Goal: Task Accomplishment & Management: Use online tool/utility

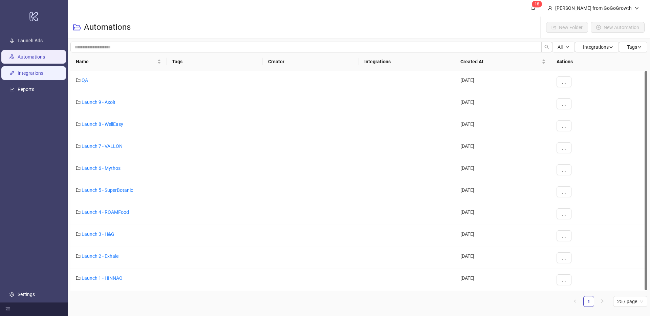
click at [43, 76] on link "Integrations" at bounding box center [31, 72] width 26 height 5
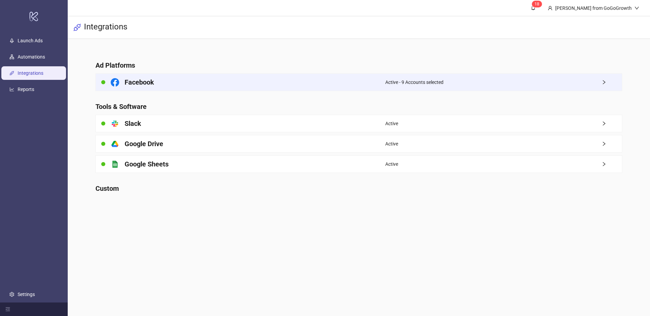
click at [164, 80] on div "Facebook" at bounding box center [241, 82] width 290 height 17
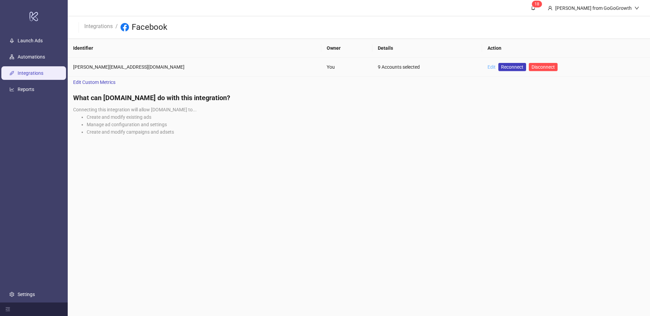
click at [488, 66] on link "Edit" at bounding box center [492, 66] width 8 height 5
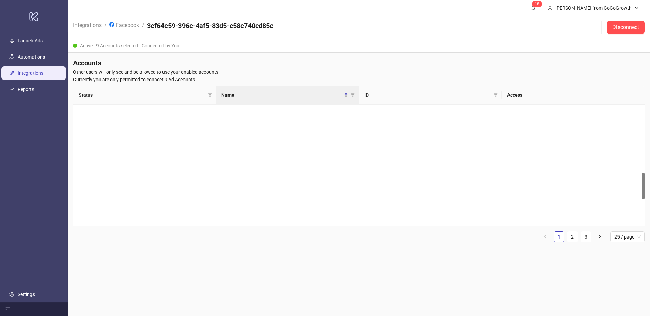
scroll to position [308, 0]
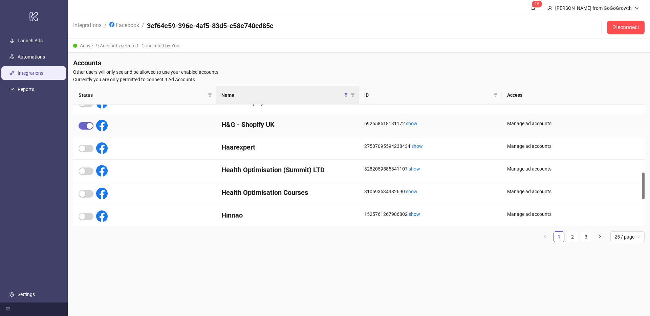
click at [89, 128] on div "button" at bounding box center [90, 126] width 6 height 6
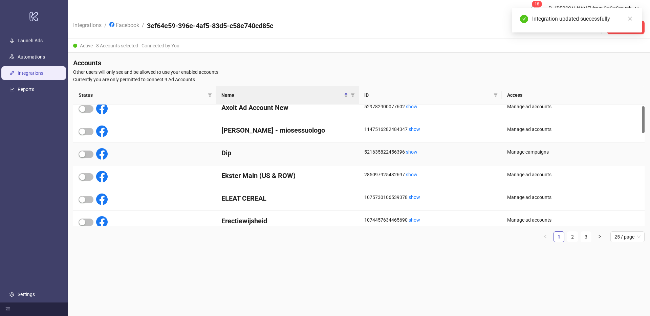
scroll to position [0, 0]
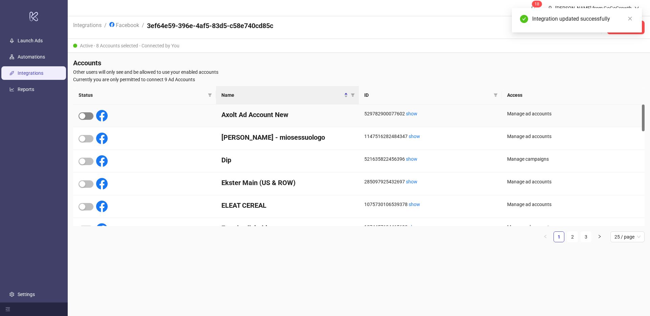
click at [86, 115] on span "button" at bounding box center [86, 115] width 15 height 7
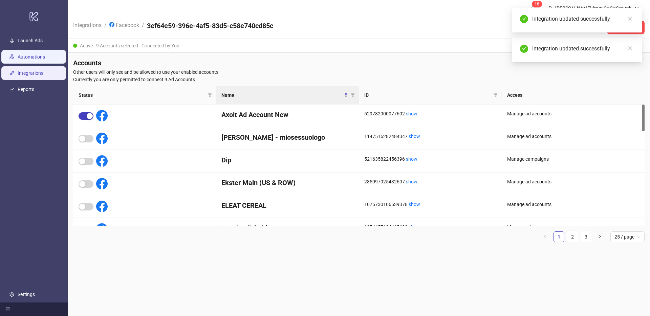
click at [43, 60] on link "Automations" at bounding box center [31, 56] width 27 height 5
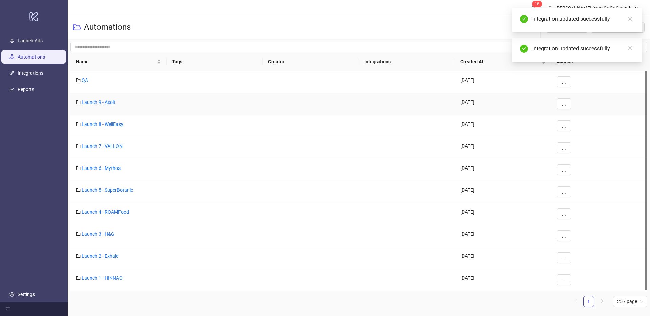
click at [112, 105] on div "Launch 9 - Axolt" at bounding box center [118, 104] width 96 height 22
click at [106, 100] on link "Launch 9 - Axolt" at bounding box center [99, 102] width 34 height 5
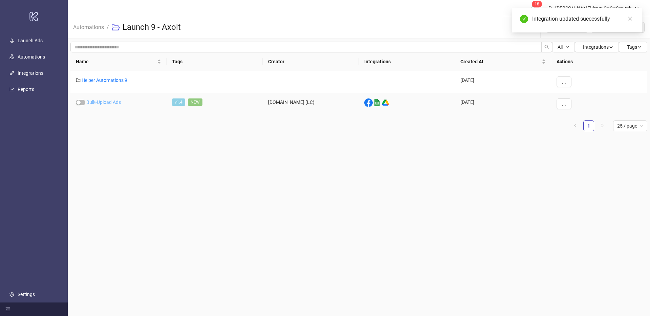
click at [115, 102] on link "Bulk-Upload Ads" at bounding box center [103, 102] width 35 height 5
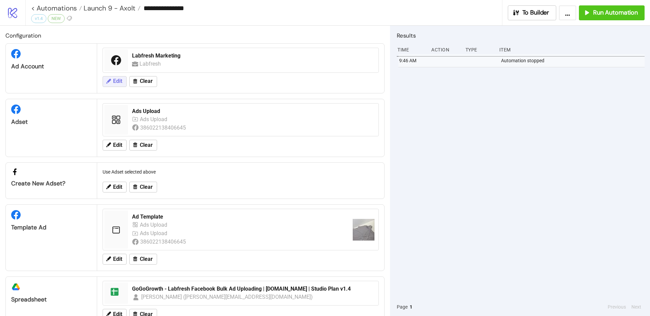
click at [116, 83] on span "Edit" at bounding box center [117, 81] width 9 height 6
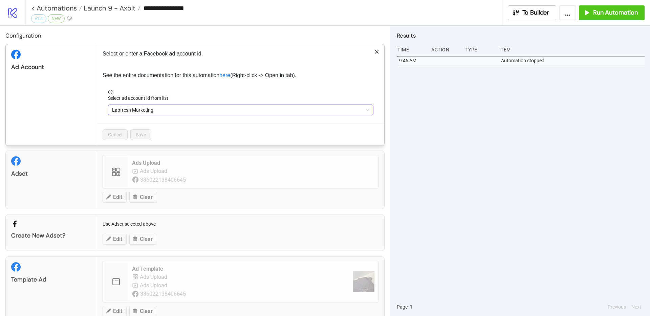
click at [139, 110] on span "Labfresh Marketing" at bounding box center [240, 110] width 257 height 10
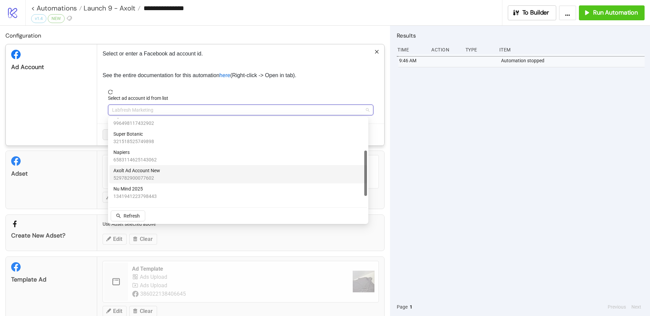
scroll to position [61, 0]
click at [147, 174] on span "Axolt Ad Account New" at bounding box center [136, 171] width 47 height 7
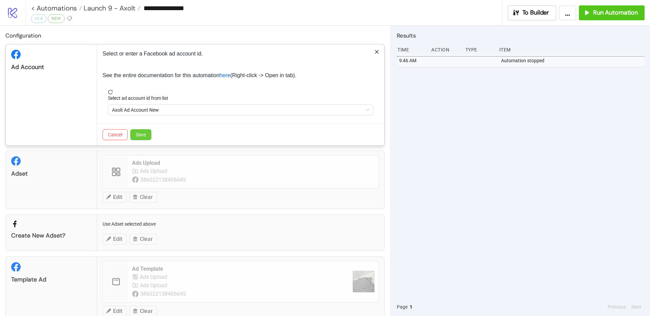
click at [147, 132] on button "Save" at bounding box center [140, 134] width 21 height 11
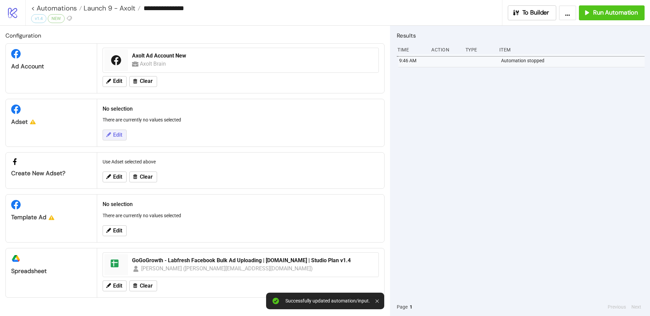
click at [114, 134] on span "Edit" at bounding box center [117, 135] width 9 height 6
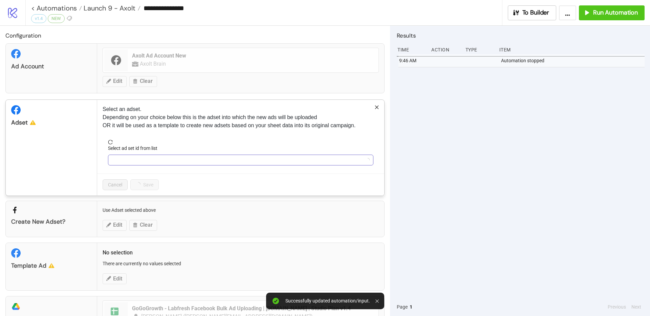
click at [153, 163] on input "Select ad set id from list" at bounding box center [237, 160] width 251 height 10
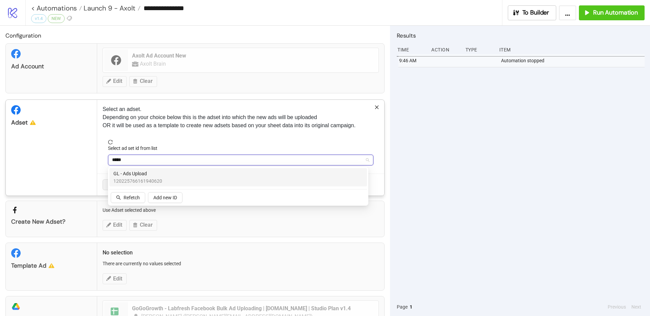
type input "******"
click at [164, 178] on div "GL - Ads Upload 120225766161940620" at bounding box center [238, 177] width 250 height 15
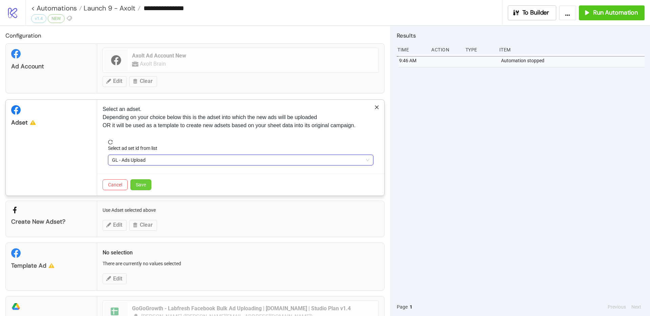
click at [141, 187] on span "Save" at bounding box center [141, 184] width 10 height 5
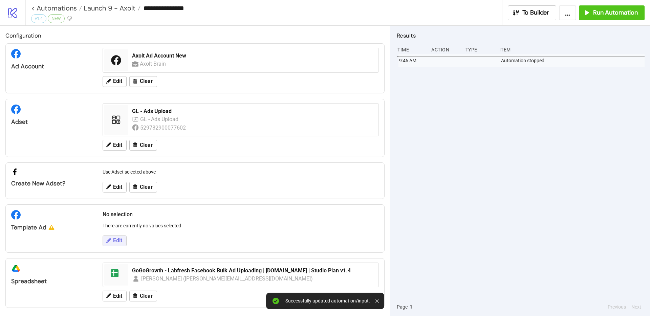
click at [112, 240] on button "Edit" at bounding box center [115, 241] width 24 height 11
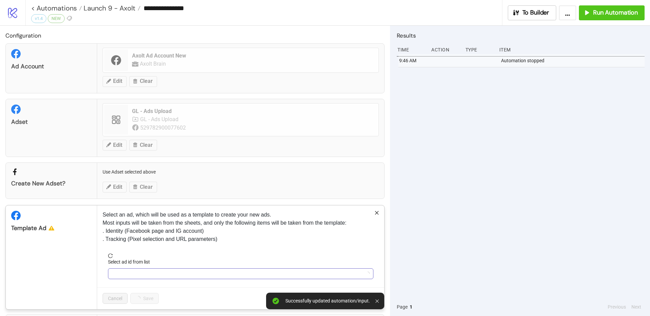
click at [134, 275] on input "Select ad id from list" at bounding box center [237, 274] width 251 height 10
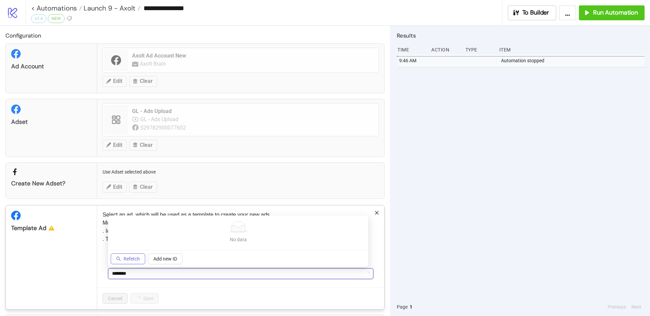
type input "********"
click at [125, 260] on span "Refetch" at bounding box center [132, 258] width 16 height 5
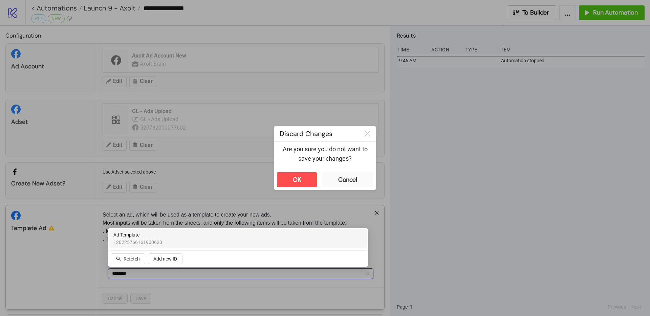
click at [132, 237] on span "Ad Template" at bounding box center [137, 234] width 49 height 7
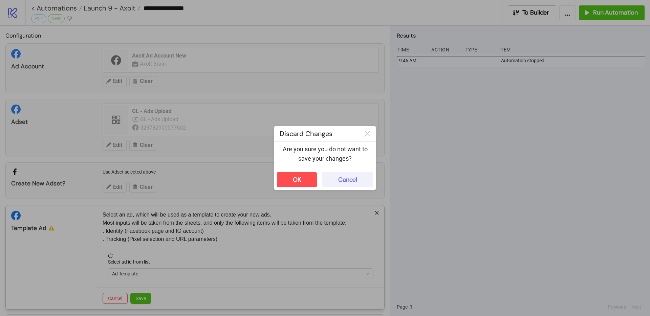
click at [348, 179] on div "Cancel" at bounding box center [347, 180] width 19 height 8
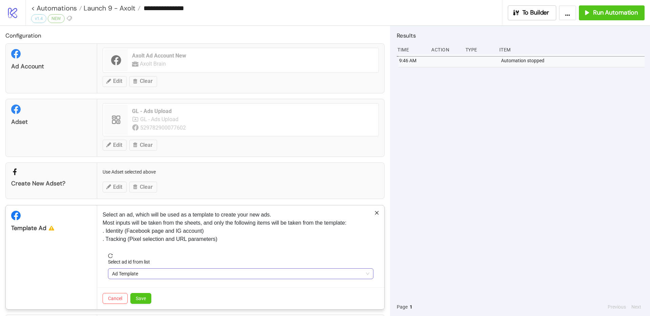
click at [142, 278] on span "Ad Template" at bounding box center [240, 274] width 257 height 10
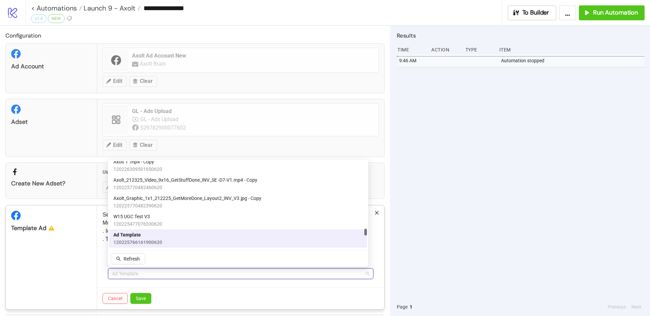
click at [147, 239] on span "120225766161900620" at bounding box center [137, 242] width 49 height 7
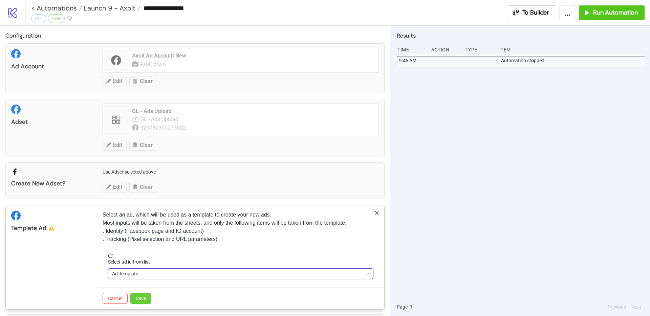
click at [144, 302] on button "Save" at bounding box center [140, 298] width 21 height 11
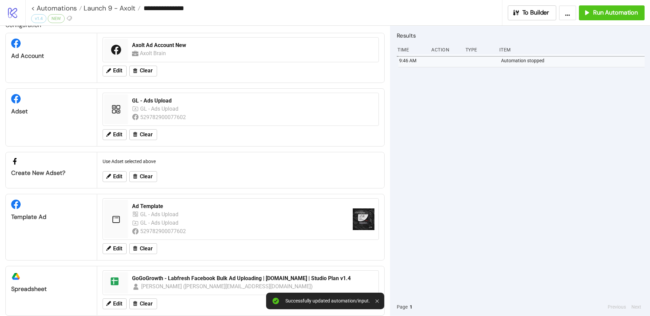
scroll to position [21, 0]
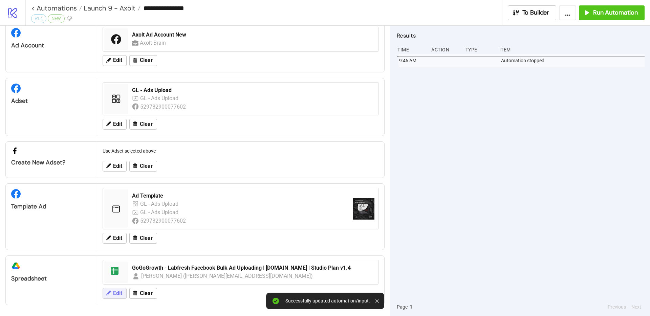
click at [116, 294] on span "Edit" at bounding box center [117, 294] width 9 height 6
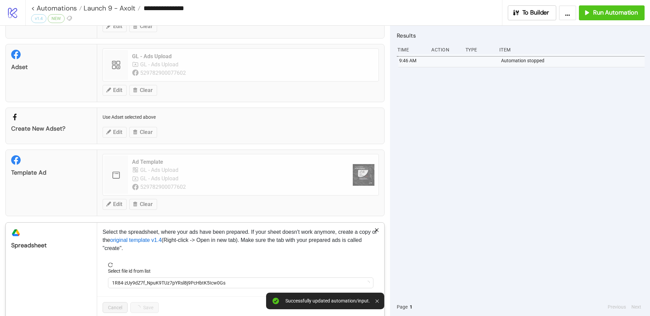
scroll to position [68, 0]
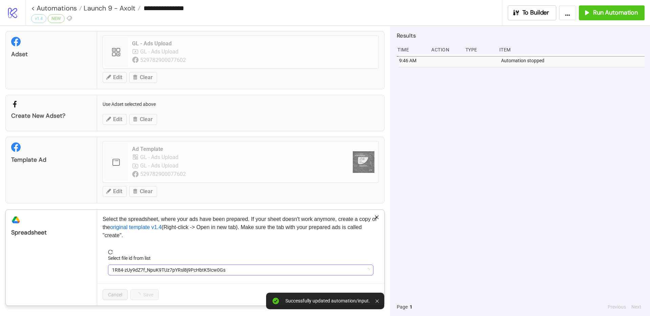
click at [166, 272] on span "1R84-zUy9dZ7f_NpuK9TUz7pYRsl8j9PcHbtK5Icw0Gs" at bounding box center [240, 270] width 257 height 10
click at [166, 272] on span "GoGoGrowth - Labfresh Facebook Bulk Ad Uploading | [DOMAIN_NAME] | Studio Plan …" at bounding box center [240, 270] width 257 height 10
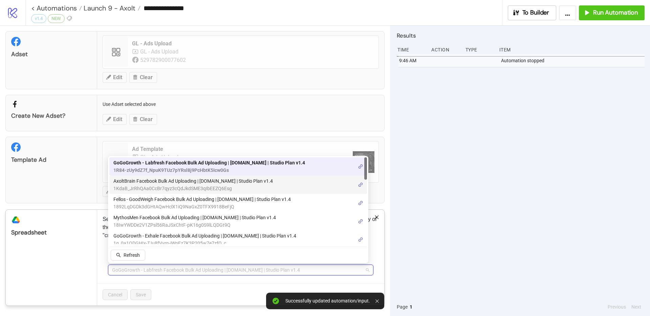
click at [159, 189] on span "1KdaB_JrRhQAa0CcBr7qyz3cQdJkdSME3qIbEEZQ6Esg" at bounding box center [192, 188] width 159 height 7
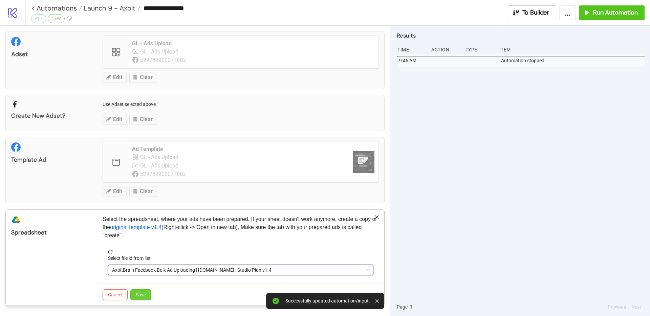
click at [142, 293] on span "Save" at bounding box center [141, 294] width 10 height 5
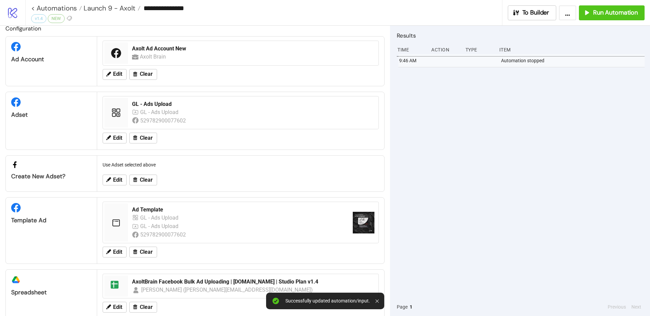
scroll to position [0, 0]
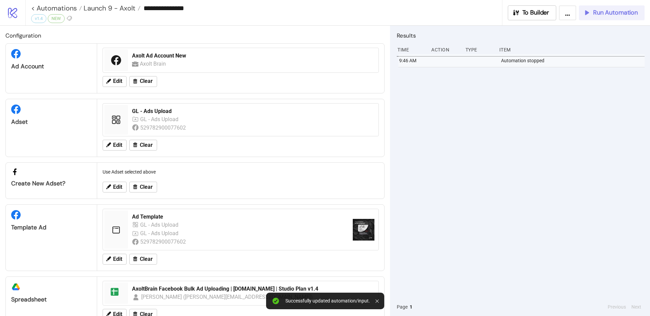
click at [621, 14] on span "Run Automation" at bounding box center [615, 13] width 45 height 8
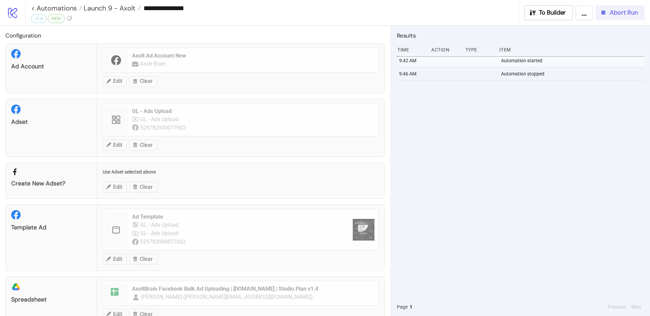
click at [628, 15] on span "Abort Run" at bounding box center [624, 13] width 28 height 8
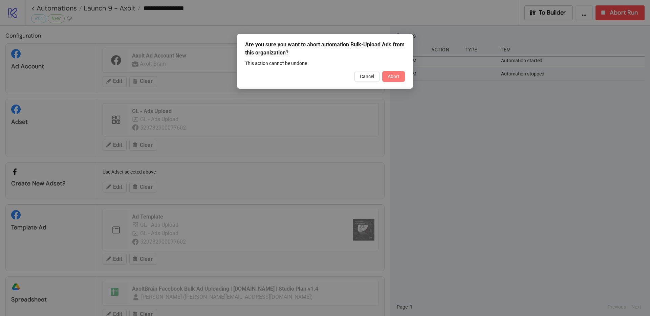
click at [401, 78] on button "Abort" at bounding box center [393, 76] width 23 height 11
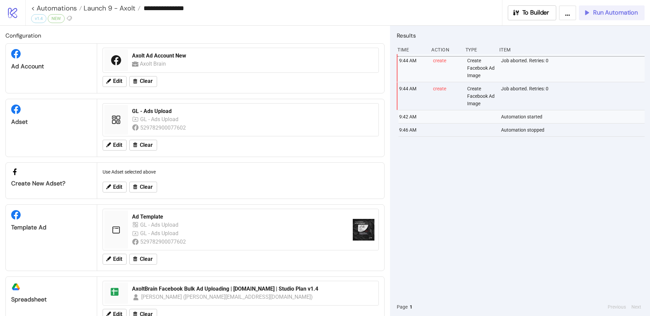
click at [607, 19] on button "Run Automation" at bounding box center [612, 12] width 66 height 15
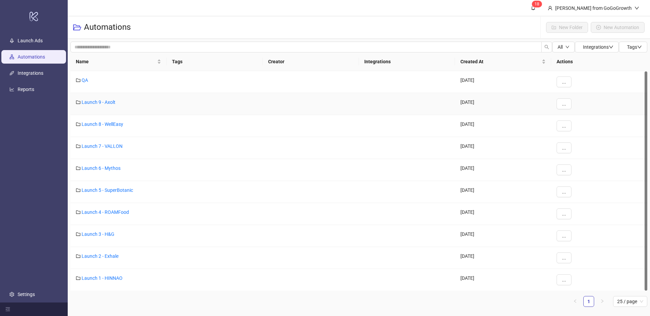
scroll to position [0, 0]
click at [99, 123] on link "Launch 8 - WellEasy" at bounding box center [103, 123] width 42 height 5
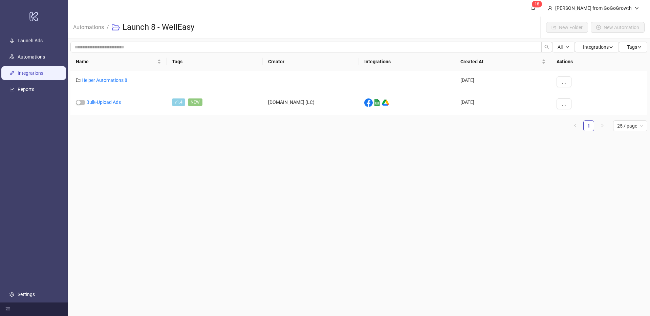
click at [40, 76] on link "Integrations" at bounding box center [31, 72] width 26 height 5
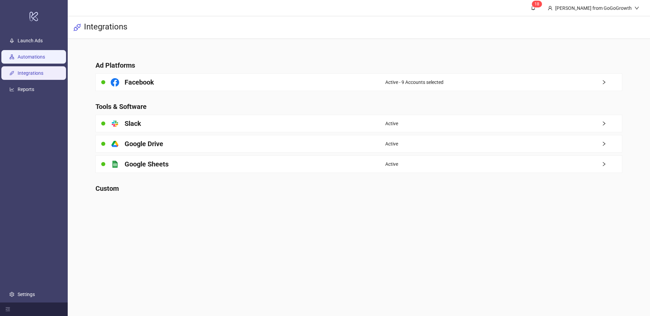
click at [38, 58] on link "Automations" at bounding box center [31, 56] width 27 height 5
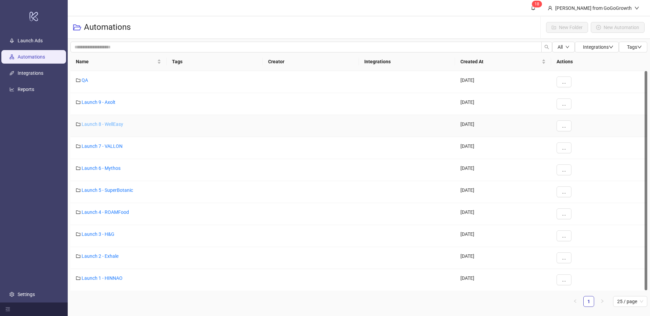
click at [104, 122] on link "Launch 8 - WellEasy" at bounding box center [103, 124] width 42 height 5
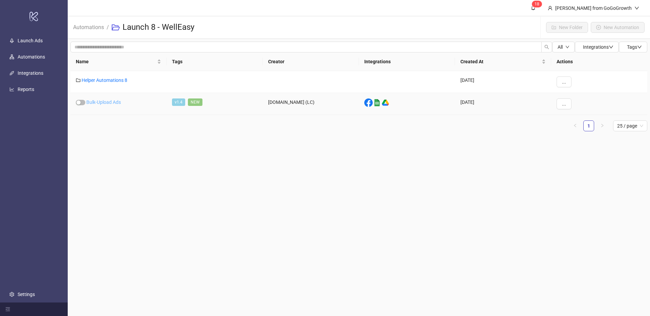
click at [114, 102] on link "Bulk-Upload Ads" at bounding box center [103, 102] width 35 height 5
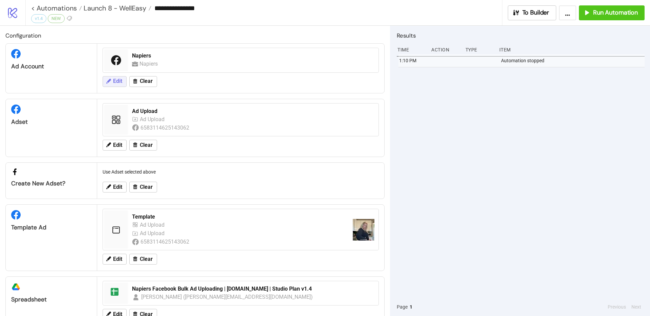
click at [115, 76] on button "Edit" at bounding box center [115, 81] width 24 height 11
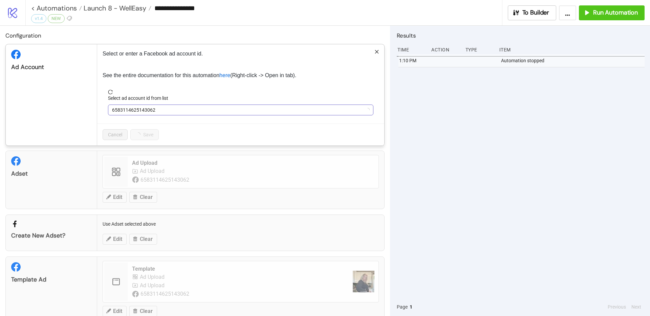
click at [154, 109] on span "6583114625143062" at bounding box center [240, 110] width 257 height 10
click at [155, 109] on span "Napiers" at bounding box center [240, 110] width 257 height 10
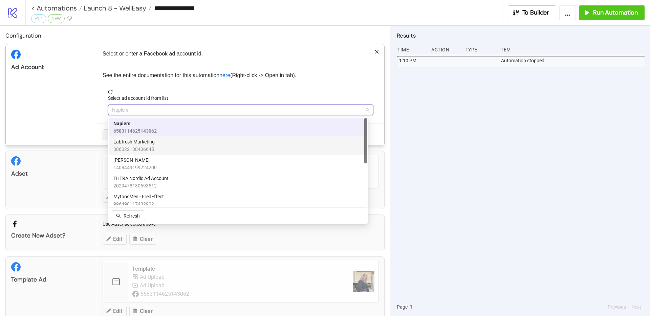
click at [154, 141] on span "Labfresh Marketing" at bounding box center [133, 141] width 41 height 7
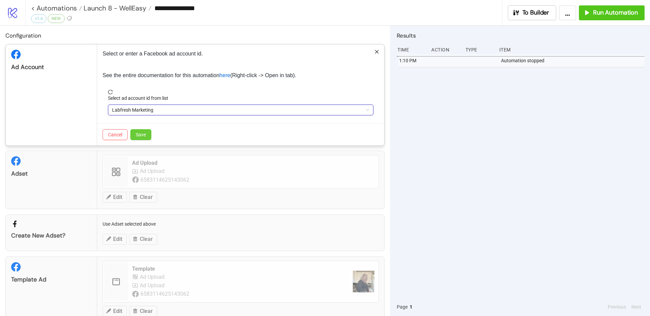
click at [146, 132] on span "Save" at bounding box center [141, 134] width 10 height 5
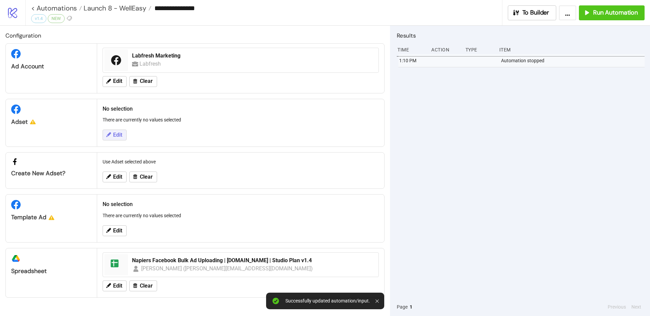
click at [120, 133] on span "Edit" at bounding box center [117, 135] width 9 height 6
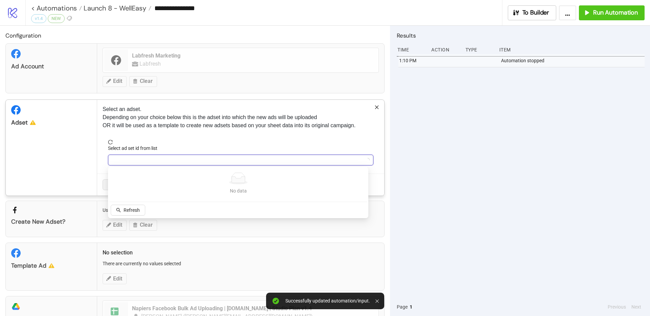
click at [144, 155] on input "Select ad set id from list" at bounding box center [237, 160] width 251 height 10
type input "******"
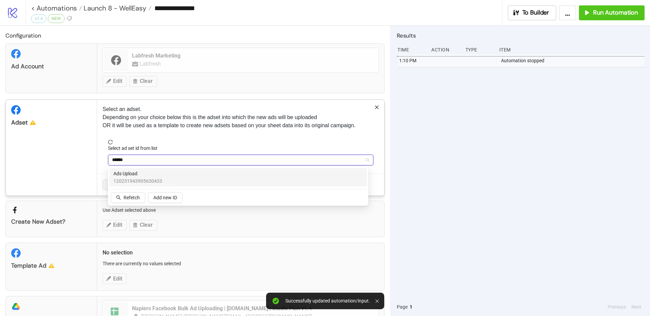
click at [138, 176] on span "Ads Upload" at bounding box center [137, 173] width 49 height 7
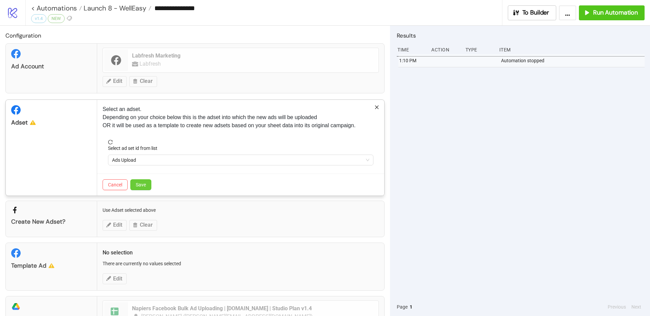
click at [141, 179] on button "Save" at bounding box center [140, 184] width 21 height 11
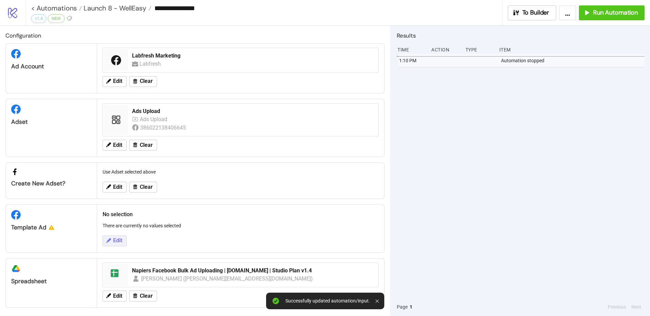
click at [109, 240] on icon at bounding box center [108, 240] width 5 height 5
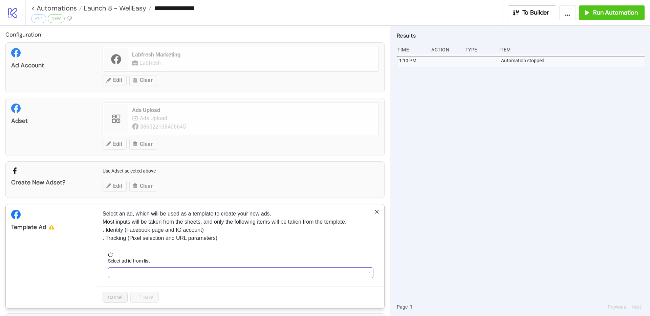
scroll to position [1, 0]
click at [158, 271] on input "Select ad id from list" at bounding box center [237, 273] width 251 height 10
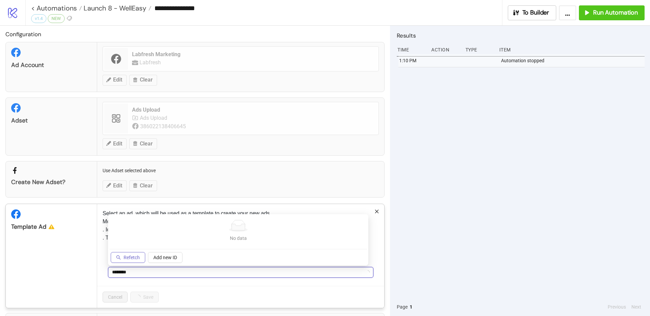
type input "********"
click at [126, 257] on span "Refetch" at bounding box center [132, 257] width 16 height 5
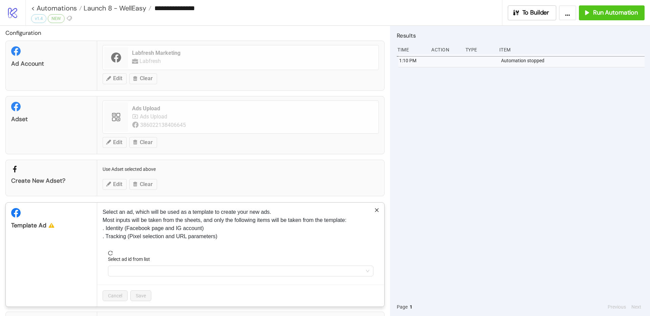
scroll to position [4, 0]
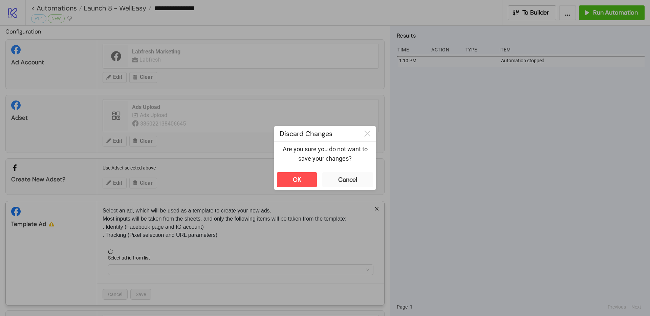
click at [165, 176] on div "**********" at bounding box center [325, 158] width 650 height 316
click at [339, 176] on button "Cancel" at bounding box center [347, 179] width 51 height 15
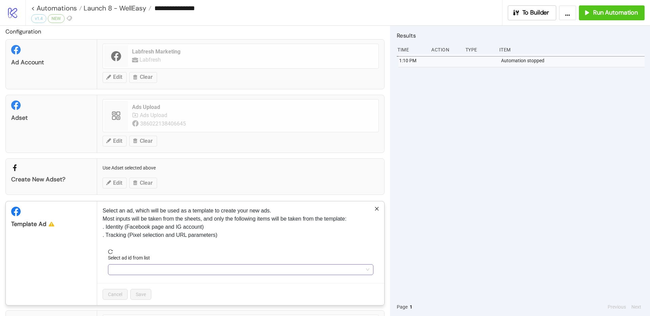
click at [132, 264] on div at bounding box center [240, 269] width 265 height 11
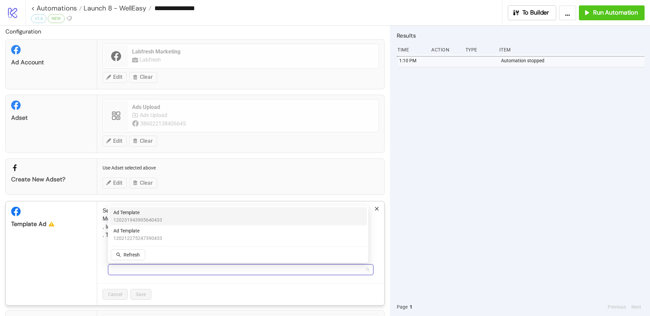
drag, startPoint x: 137, startPoint y: 220, endPoint x: 140, endPoint y: 234, distance: 13.8
click at [137, 220] on span "120231943905640433" at bounding box center [137, 219] width 49 height 7
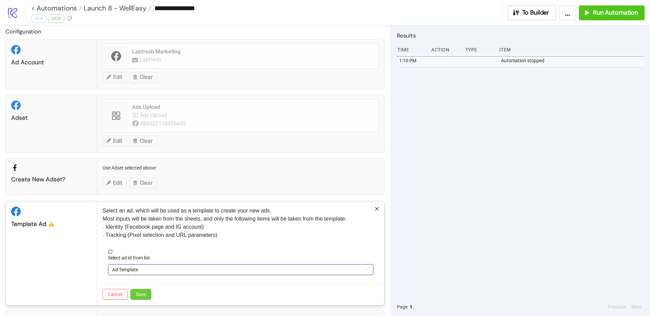
click at [146, 298] on button "Save" at bounding box center [140, 294] width 21 height 11
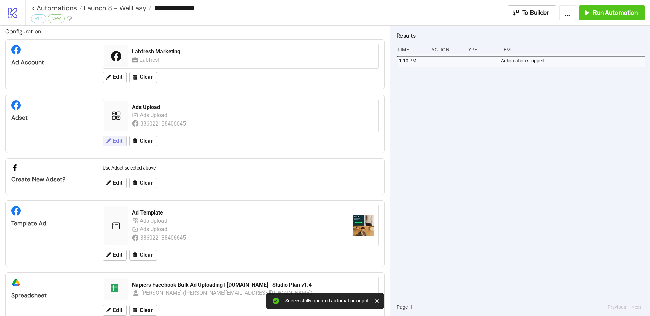
click at [122, 141] on span "Edit" at bounding box center [117, 141] width 9 height 6
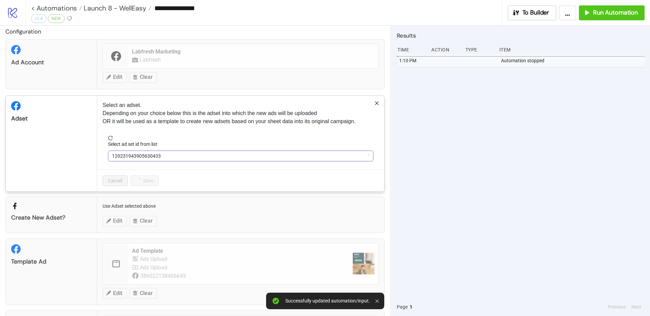
click at [162, 158] on span "120231943905630433" at bounding box center [240, 156] width 257 height 10
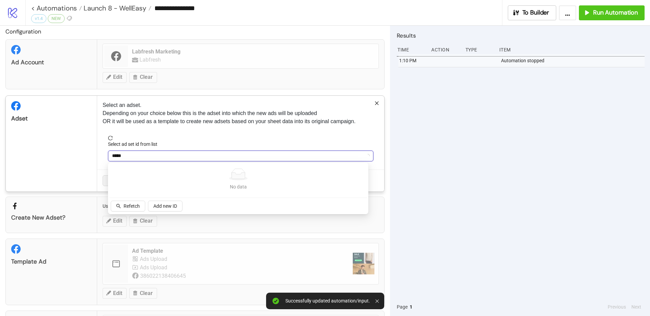
type input "******"
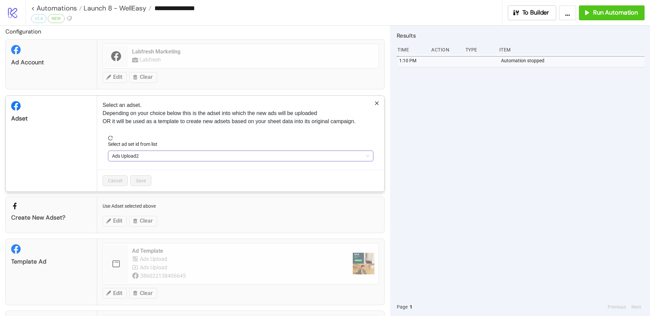
click at [143, 161] on span "Ads Upload2" at bounding box center [240, 156] width 257 height 10
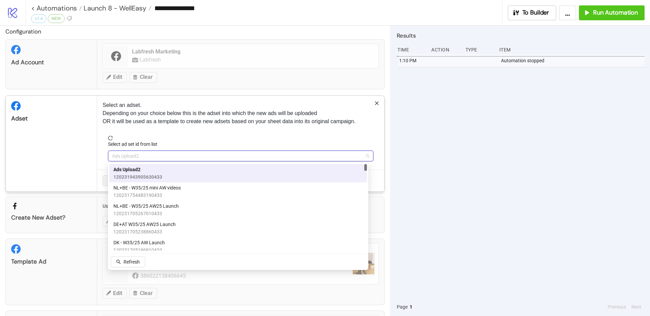
click at [143, 176] on span "120231943905630433" at bounding box center [137, 176] width 49 height 7
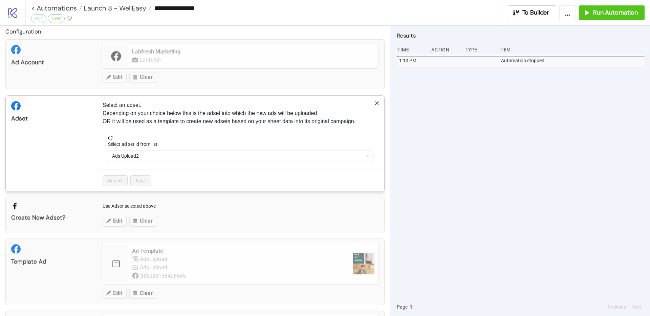
click at [173, 207] on div "Create new adset? Use Adset selected above Edit Clear" at bounding box center [194, 215] width 379 height 37
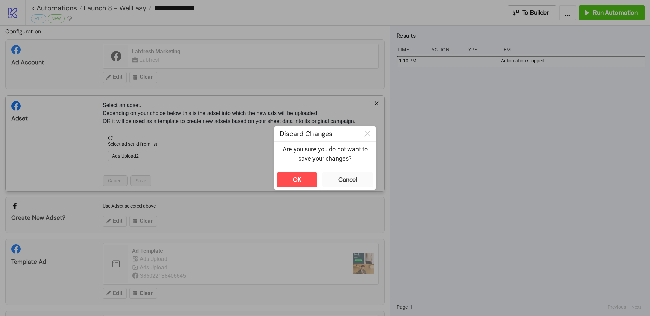
click at [123, 201] on div "**********" at bounding box center [325, 158] width 650 height 316
click at [307, 178] on button "OK" at bounding box center [297, 179] width 40 height 15
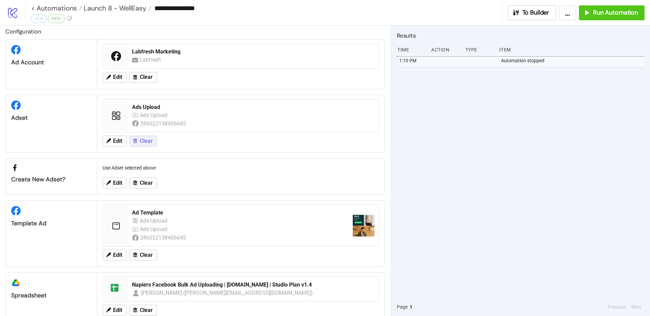
click at [139, 144] on button "Clear" at bounding box center [143, 141] width 28 height 11
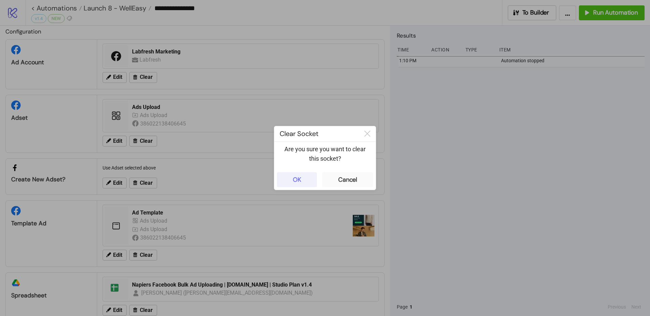
click at [308, 184] on button "OK" at bounding box center [297, 179] width 40 height 15
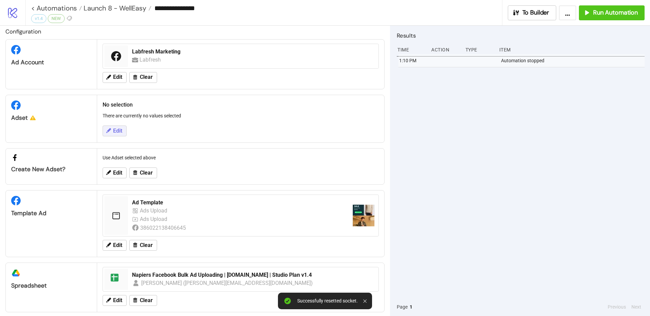
click at [115, 129] on span "Edit" at bounding box center [117, 131] width 9 height 6
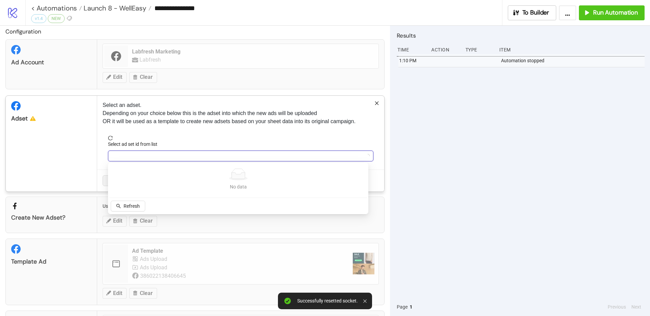
click at [162, 158] on input "Select ad set id from list" at bounding box center [237, 156] width 251 height 10
click at [158, 159] on input "********" at bounding box center [237, 156] width 251 height 10
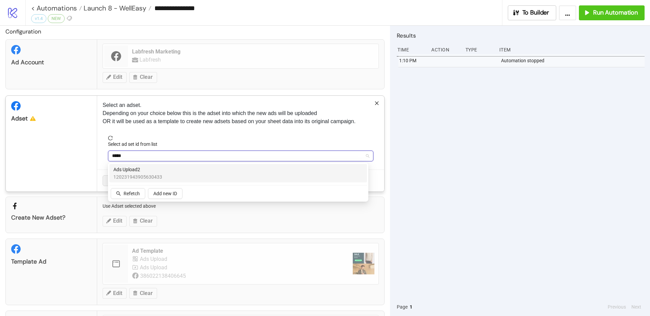
type input "******"
click at [155, 169] on span "Ads Upload2" at bounding box center [137, 169] width 49 height 7
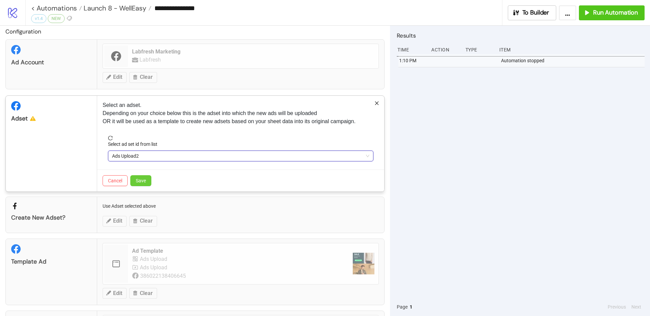
click at [135, 179] on button "Save" at bounding box center [140, 180] width 21 height 11
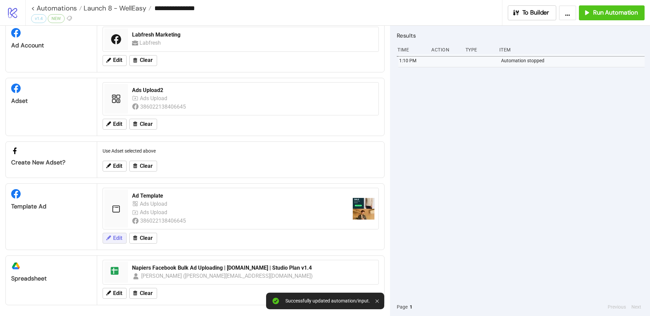
scroll to position [20, 0]
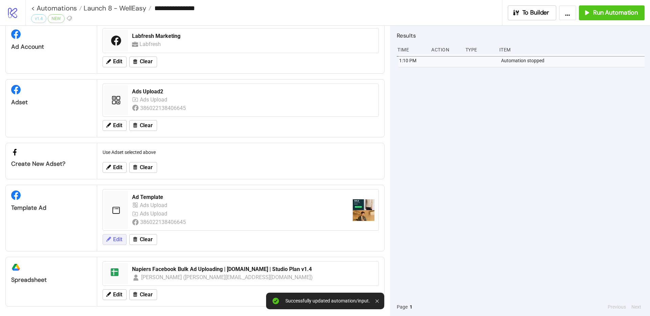
click at [122, 242] on span "Edit" at bounding box center [117, 240] width 9 height 6
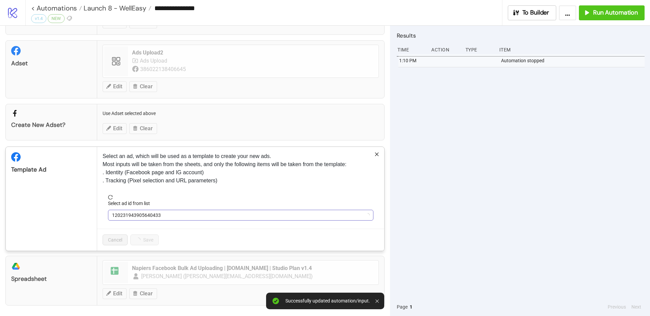
scroll to position [59, 0]
click at [163, 213] on span "120231943905640433" at bounding box center [240, 215] width 257 height 10
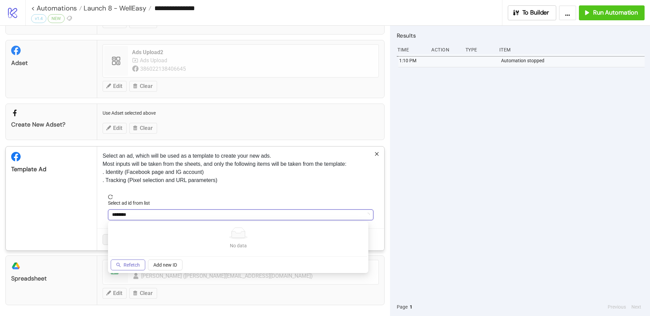
type input "********"
click at [132, 269] on button "Refetch" at bounding box center [128, 265] width 35 height 11
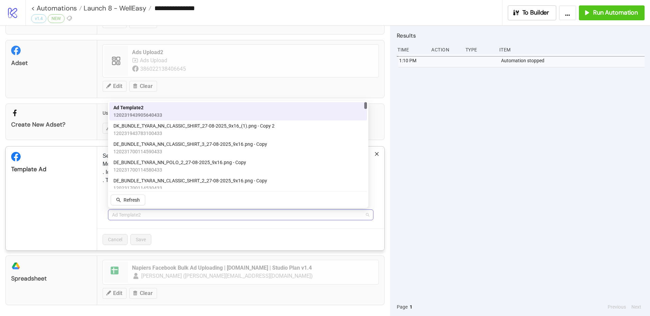
click at [147, 211] on span "Ad Template2" at bounding box center [240, 215] width 257 height 10
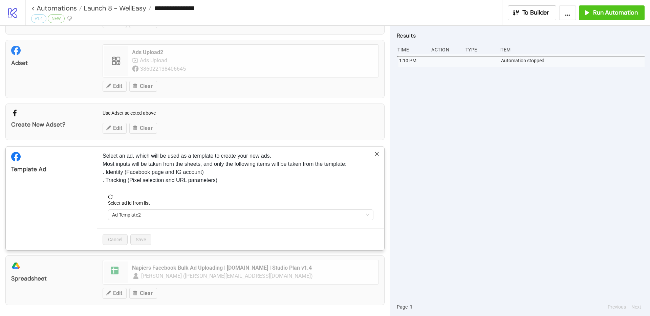
scroll to position [58, 0]
click at [142, 213] on span "Ad Template2" at bounding box center [240, 216] width 257 height 10
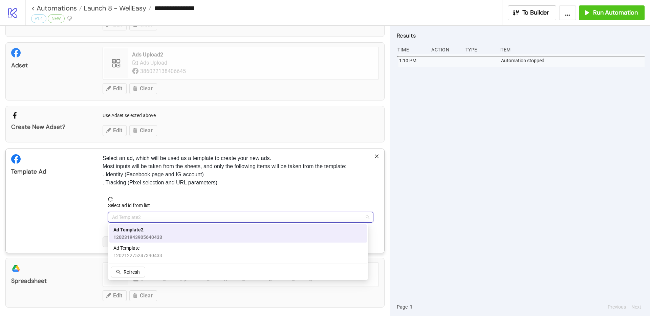
scroll to position [59, 0]
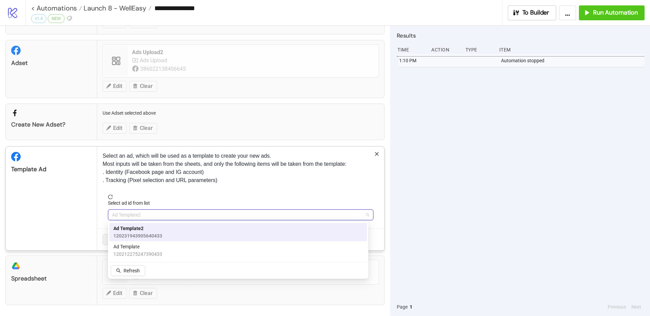
click at [130, 230] on span "Ad Template2" at bounding box center [137, 228] width 49 height 7
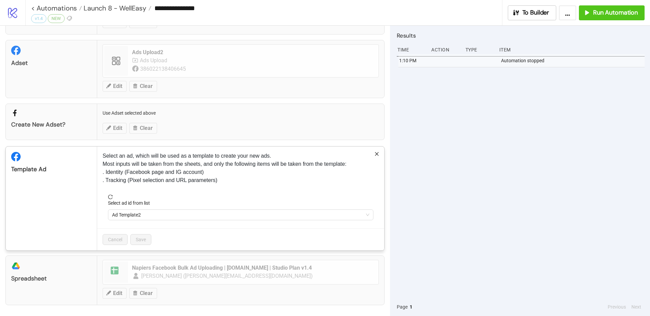
click at [161, 231] on div "Cancel Save" at bounding box center [240, 240] width 287 height 22
click at [217, 193] on div "Select an ad, which will be used as a template to create your new ads. Most inp…" at bounding box center [240, 199] width 287 height 104
click at [129, 257] on div "**********" at bounding box center [325, 158] width 650 height 316
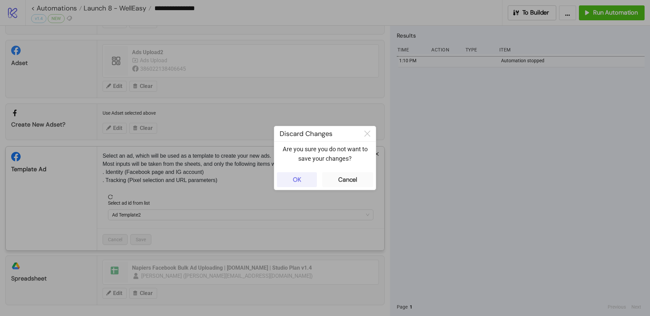
click at [293, 179] on div "OK" at bounding box center [297, 180] width 8 height 8
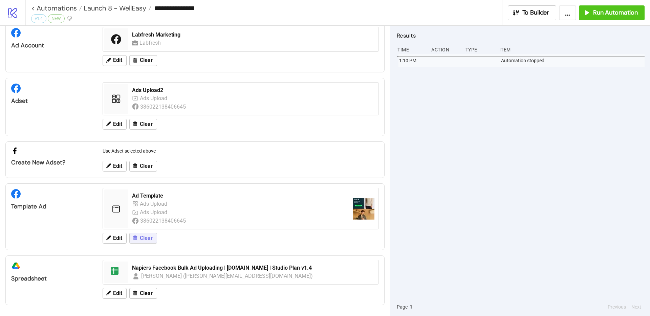
click at [145, 240] on span "Clear" at bounding box center [146, 238] width 13 height 6
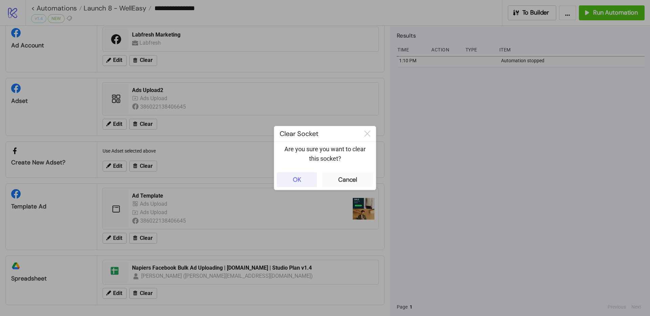
click at [300, 176] on div "OK" at bounding box center [297, 180] width 8 height 8
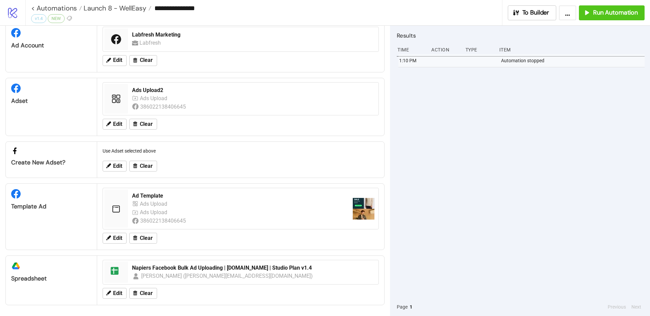
scroll to position [3, 0]
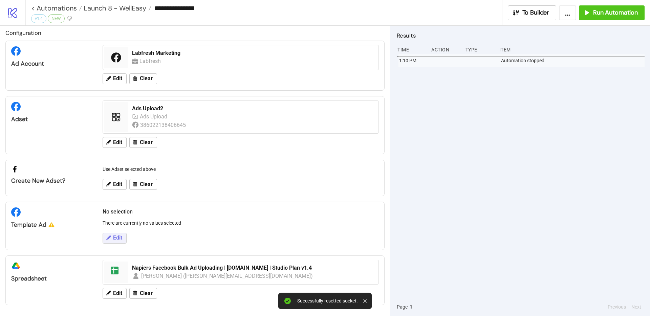
click at [121, 237] on span "Edit" at bounding box center [117, 238] width 9 height 6
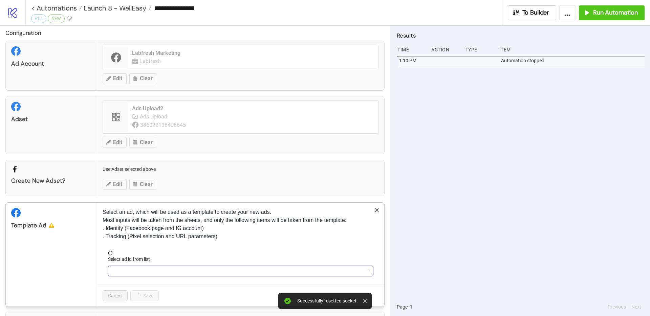
click at [142, 275] on input "Select ad id from list" at bounding box center [237, 271] width 251 height 10
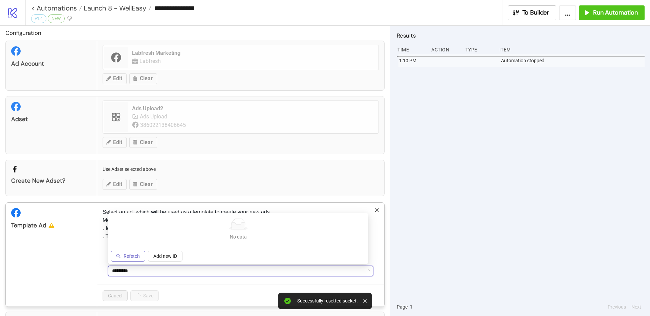
type input "*********"
click at [134, 252] on button "Refetch" at bounding box center [128, 256] width 35 height 11
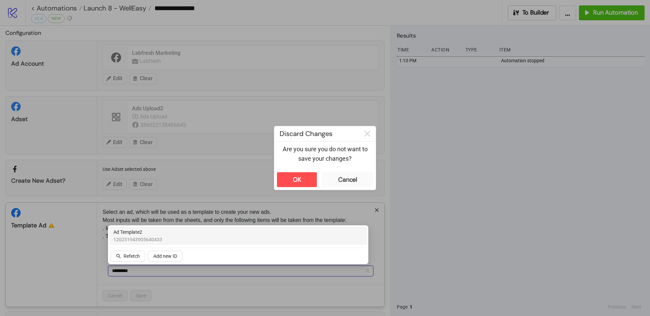
click at [137, 237] on span "120231943905640433" at bounding box center [137, 239] width 49 height 7
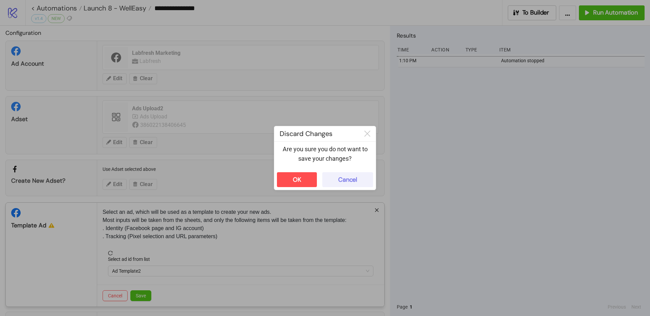
click at [346, 176] on div "Cancel" at bounding box center [347, 180] width 19 height 8
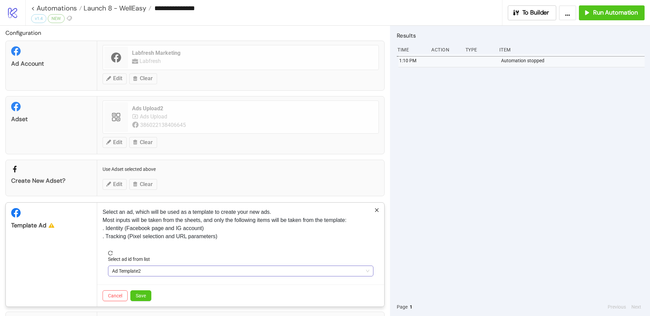
click at [151, 276] on span "Ad Template2" at bounding box center [240, 271] width 257 height 10
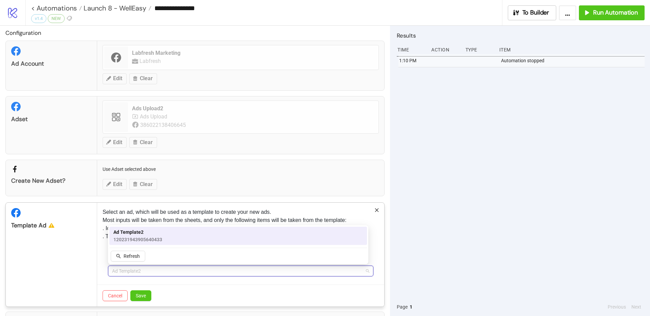
click at [138, 236] on span "120231943905640433" at bounding box center [137, 239] width 49 height 7
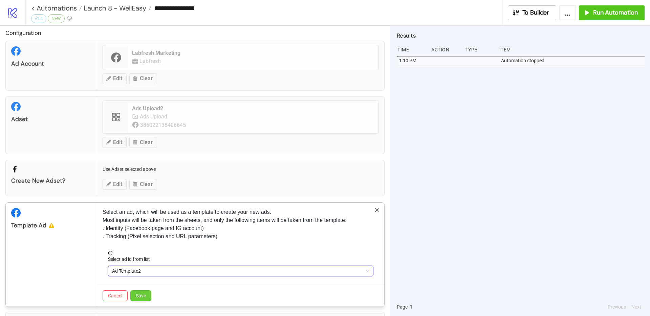
click at [146, 297] on span "Save" at bounding box center [141, 295] width 10 height 5
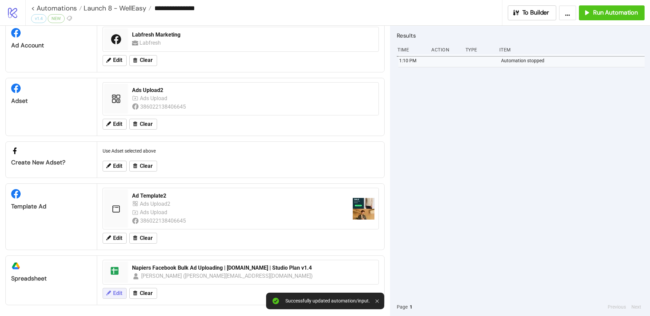
click at [110, 296] on icon at bounding box center [108, 293] width 6 height 6
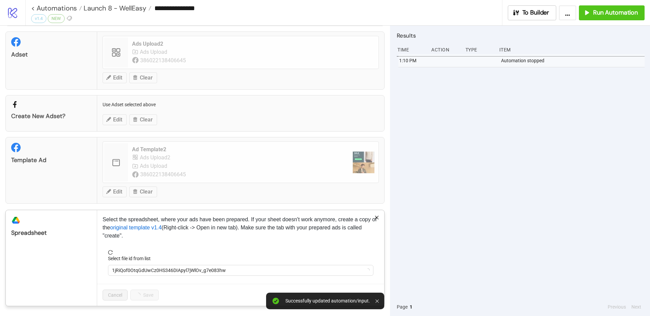
scroll to position [68, 0]
click at [154, 270] on span "1jRiQof0OtqGdUwCz0HS346DIApyl7jWlOv_g7e083hw" at bounding box center [240, 270] width 257 height 10
click at [154, 270] on span "Napiers Facebook Bulk Ad Uploading | [DOMAIN_NAME] | Studio Plan v1.4" at bounding box center [240, 270] width 257 height 10
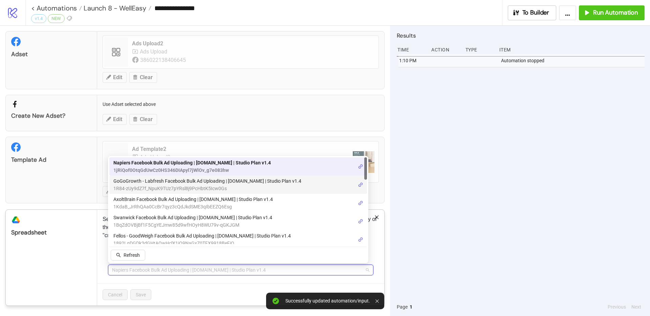
click at [181, 185] on span "1R84-zUy9dZ7f_NpuK9TUz7pYRsl8j9PcHbtK5Icw0Gs" at bounding box center [207, 188] width 188 height 7
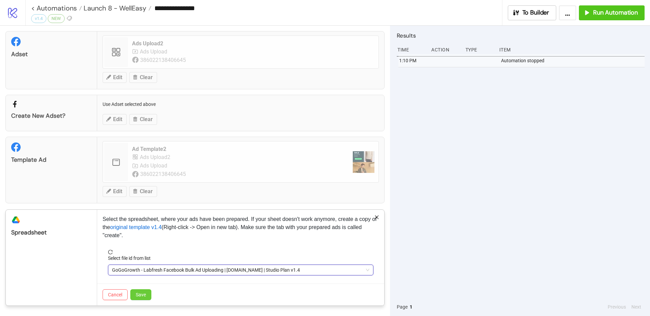
click at [143, 293] on span "Save" at bounding box center [141, 294] width 10 height 5
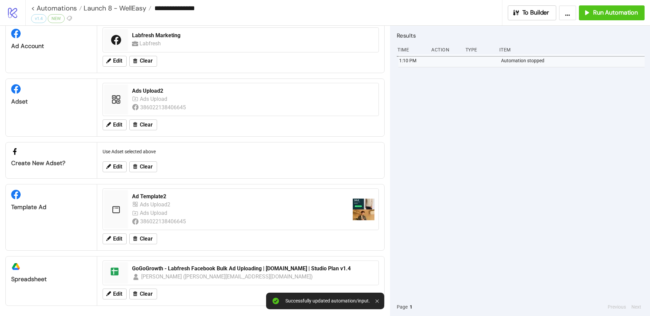
scroll to position [20, 0]
click at [602, 16] on span "Run Automation" at bounding box center [615, 13] width 45 height 8
